Goal: Transaction & Acquisition: Subscribe to service/newsletter

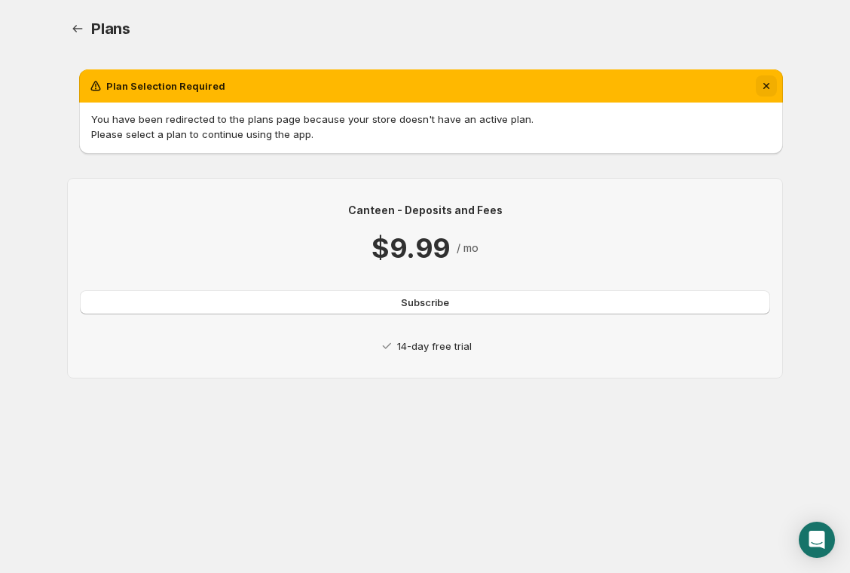
click at [771, 80] on icon "Dismiss notification" at bounding box center [766, 85] width 15 height 15
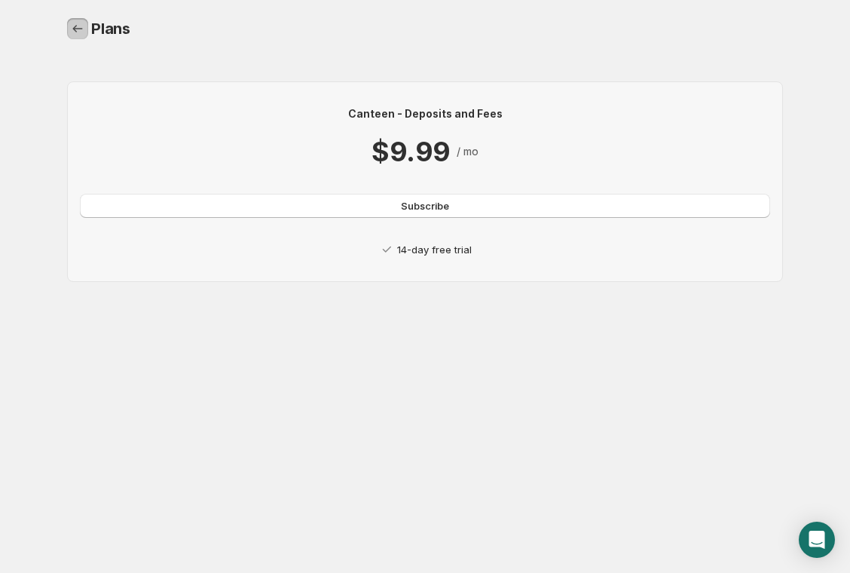
click at [73, 26] on icon "Home" at bounding box center [77, 28] width 15 height 15
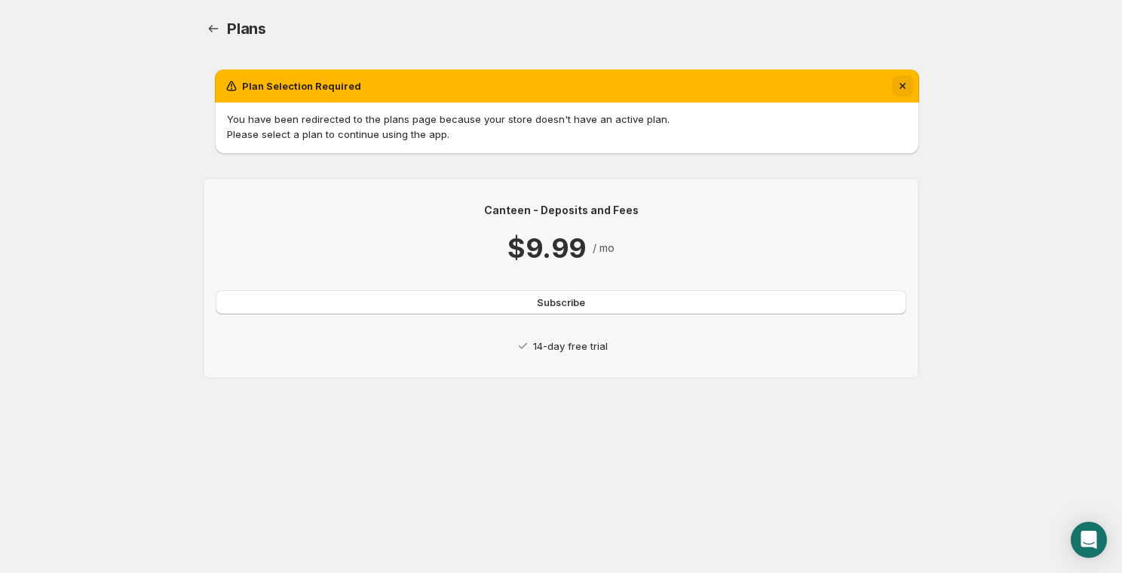
click at [850, 79] on button "Dismiss notification" at bounding box center [902, 85] width 21 height 21
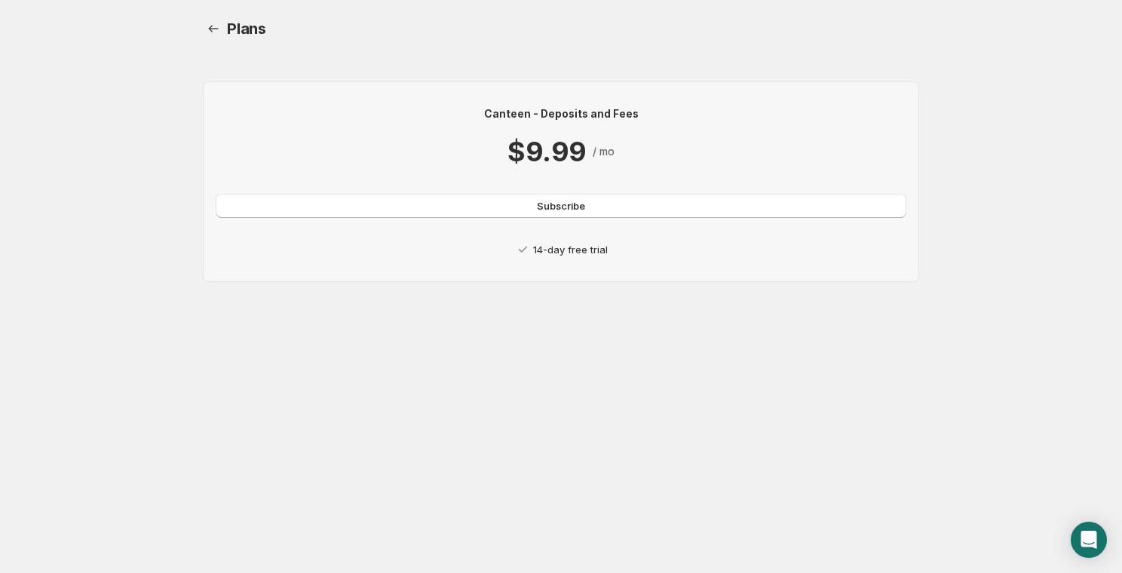
click at [562, 254] on p "14-day free trial" at bounding box center [570, 249] width 75 height 15
drag, startPoint x: 513, startPoint y: 248, endPoint x: 718, endPoint y: 244, distance: 205.1
click at [717, 244] on div "14-day free trial" at bounding box center [561, 249] width 691 height 15
click at [718, 244] on div "14-day free trial" at bounding box center [561, 249] width 691 height 15
click at [213, 29] on icon "Home" at bounding box center [213, 28] width 15 height 15
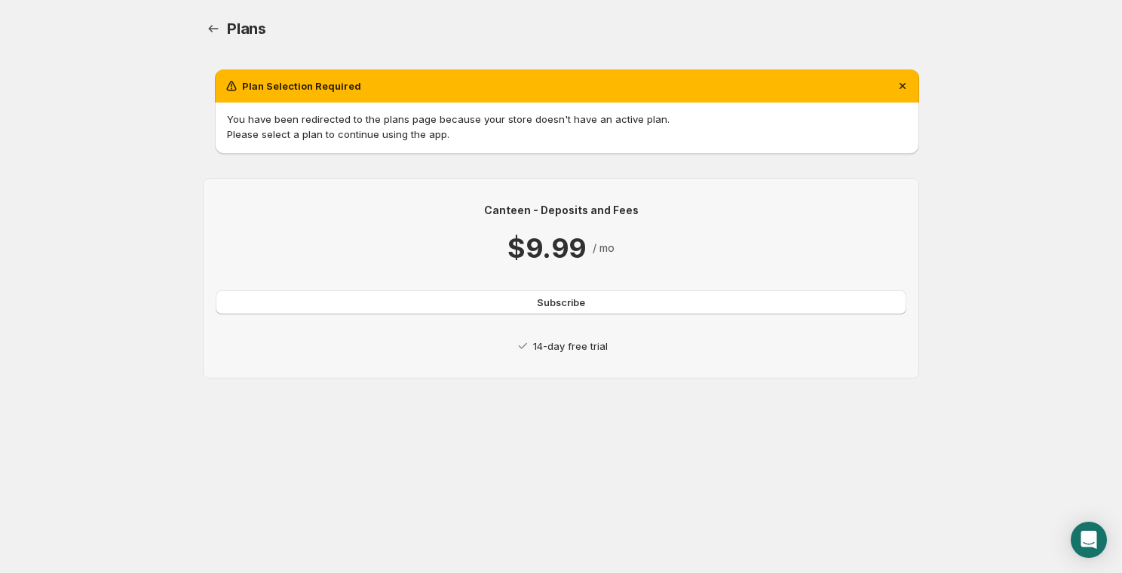
click at [850, 89] on div "Plans. This page is ready Plans Plan Selection Required You have been redirecte…" at bounding box center [561, 213] width 752 height 427
click at [850, 84] on div "Plans. This page is ready Plans Plan Selection Required You have been redirecte…" at bounding box center [561, 213] width 752 height 427
click at [850, 87] on icon "Dismiss notification" at bounding box center [902, 86] width 6 height 6
click at [497, 309] on button "Subscribe" at bounding box center [561, 302] width 691 height 24
click at [207, 22] on icon "Home" at bounding box center [213, 28] width 15 height 15
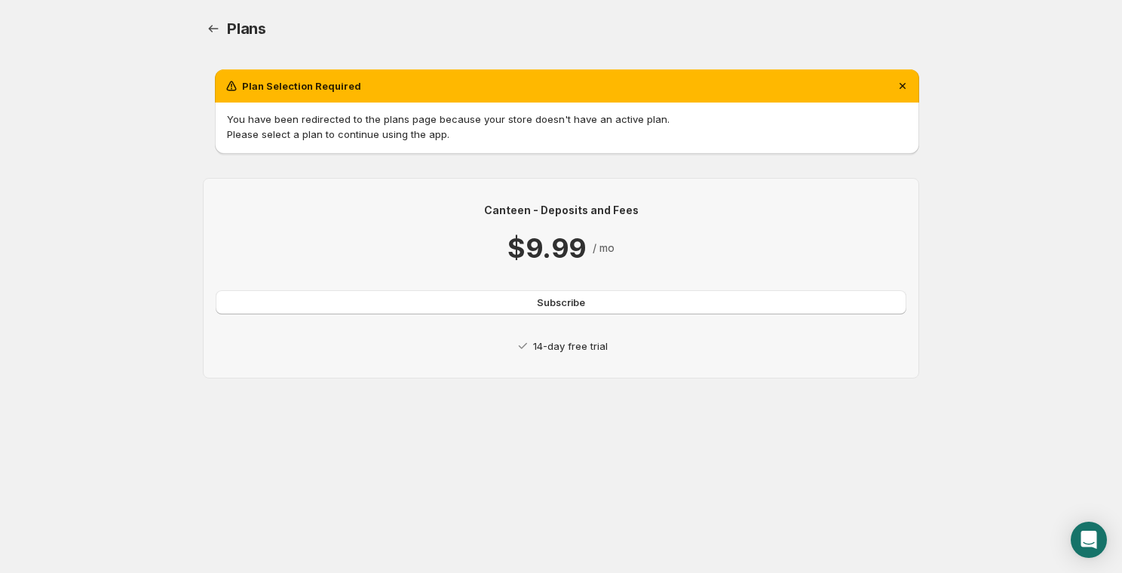
click at [554, 29] on div "Plans" at bounding box center [573, 28] width 692 height 21
